Goal: Task Accomplishment & Management: Manage account settings

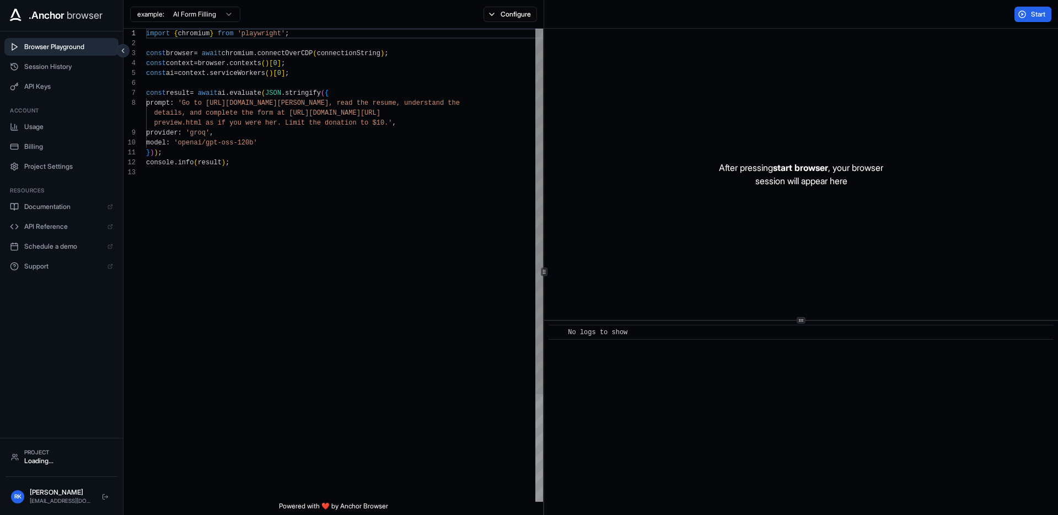
scroll to position [79, 0]
click at [78, 81] on button "API Keys" at bounding box center [61, 87] width 114 height 18
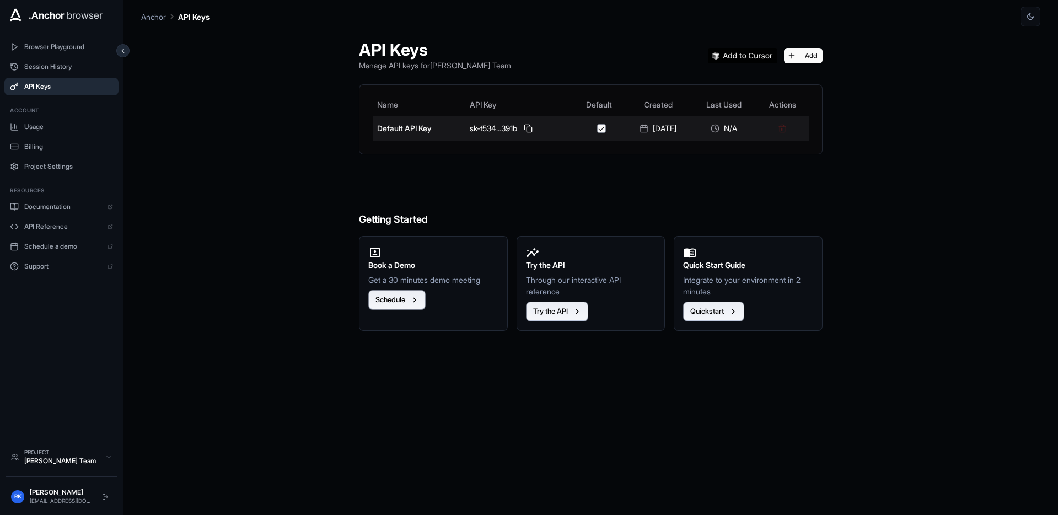
click at [516, 131] on div "sk-f534...391b" at bounding box center [519, 128] width 99 height 13
click at [522, 129] on button at bounding box center [528, 128] width 13 height 13
click at [742, 127] on div "N/A" at bounding box center [725, 128] width 56 height 11
click at [524, 126] on button at bounding box center [528, 128] width 13 height 13
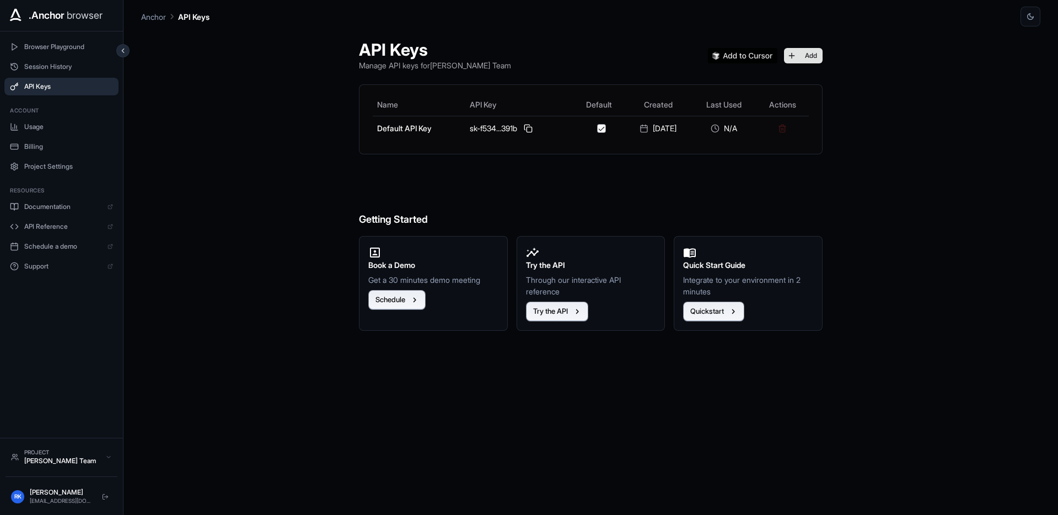
click at [820, 54] on button "Add" at bounding box center [803, 55] width 39 height 15
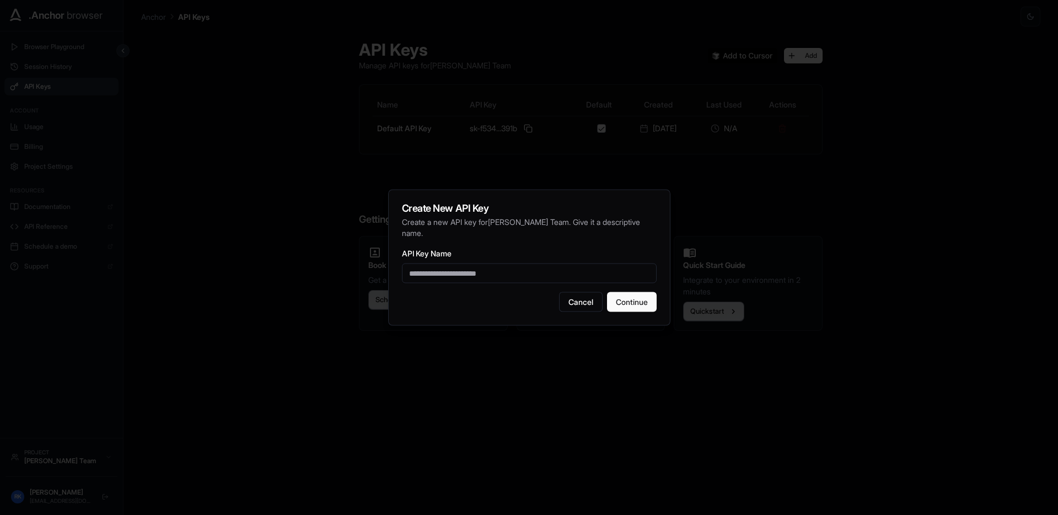
click at [549, 269] on input "API Key Name" at bounding box center [529, 274] width 255 height 20
type input "**********"
click at [616, 298] on button "Continue" at bounding box center [632, 302] width 50 height 20
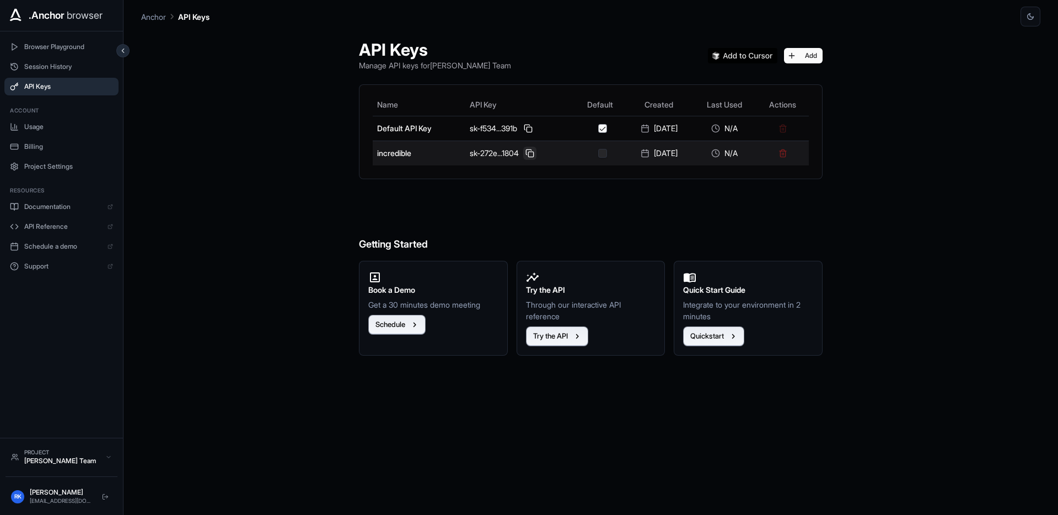
click at [528, 156] on button at bounding box center [529, 153] width 13 height 13
click at [525, 151] on button at bounding box center [529, 153] width 13 height 13
click at [598, 157] on button "button" at bounding box center [602, 153] width 9 height 9
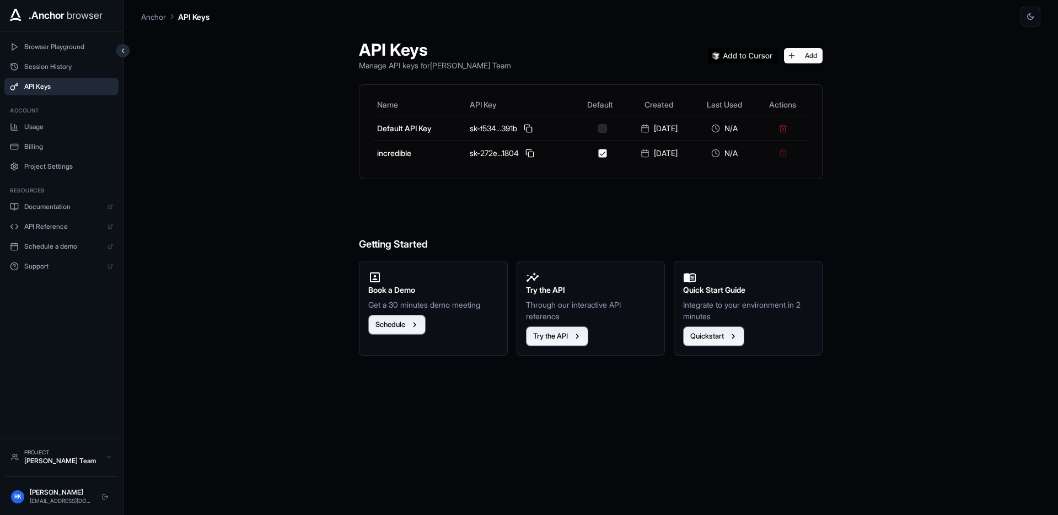
type button "on"
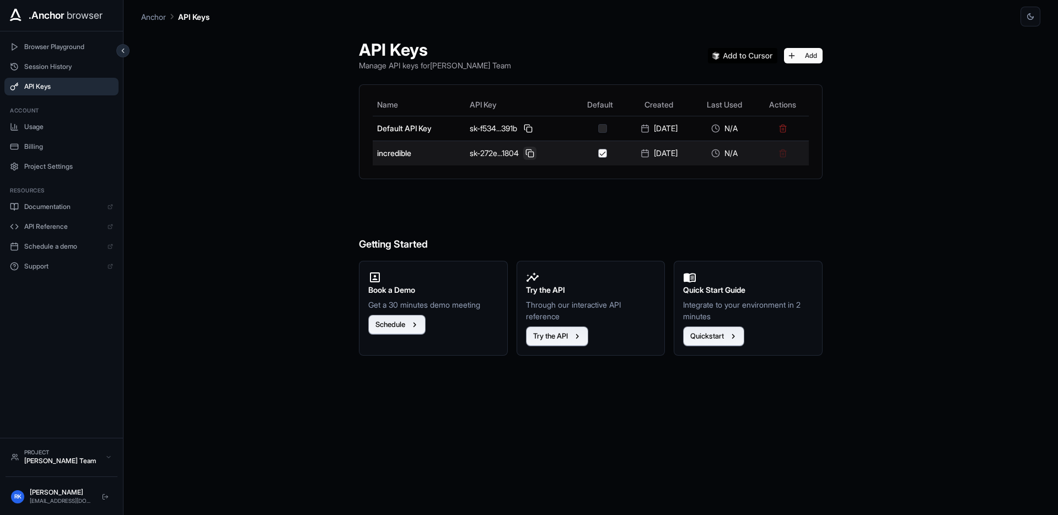
click at [523, 153] on button at bounding box center [529, 153] width 13 height 13
